Goal: Find specific page/section: Find specific page/section

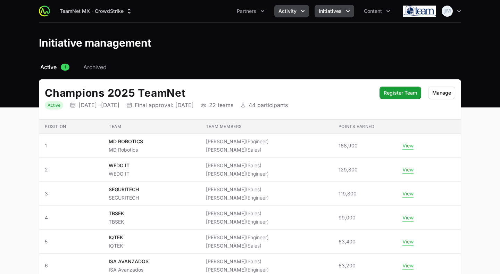
click at [293, 11] on span "Activity" at bounding box center [288, 11] width 18 height 7
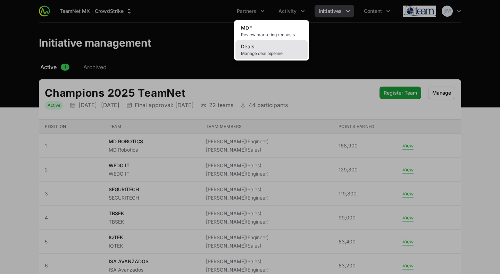
click at [261, 53] on span "Manage deal pipeline" at bounding box center [271, 54] width 61 height 6
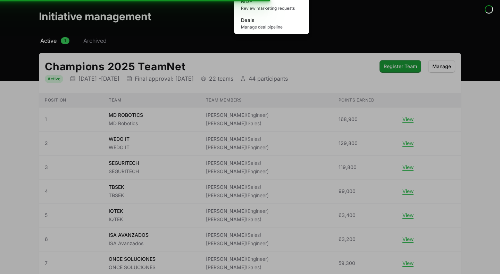
scroll to position [27, 0]
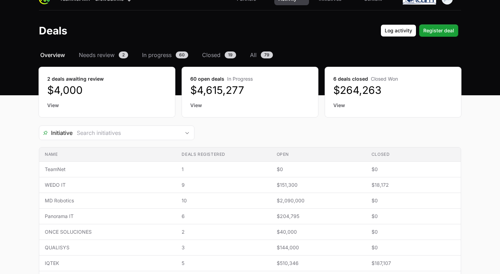
scroll to position [13, 0]
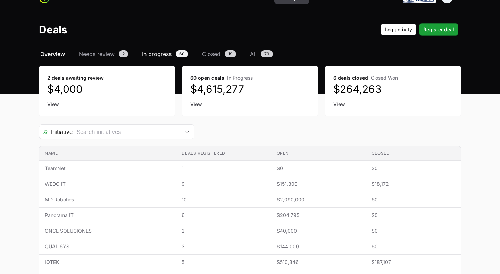
click at [183, 52] on span "60" at bounding box center [182, 53] width 13 height 7
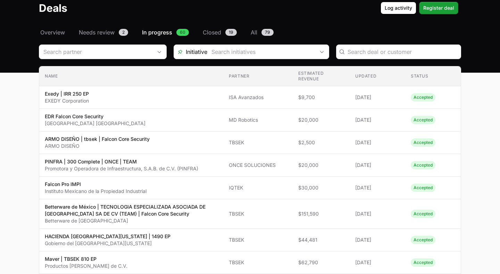
scroll to position [35, 0]
